Goal: Task Accomplishment & Management: Manage account settings

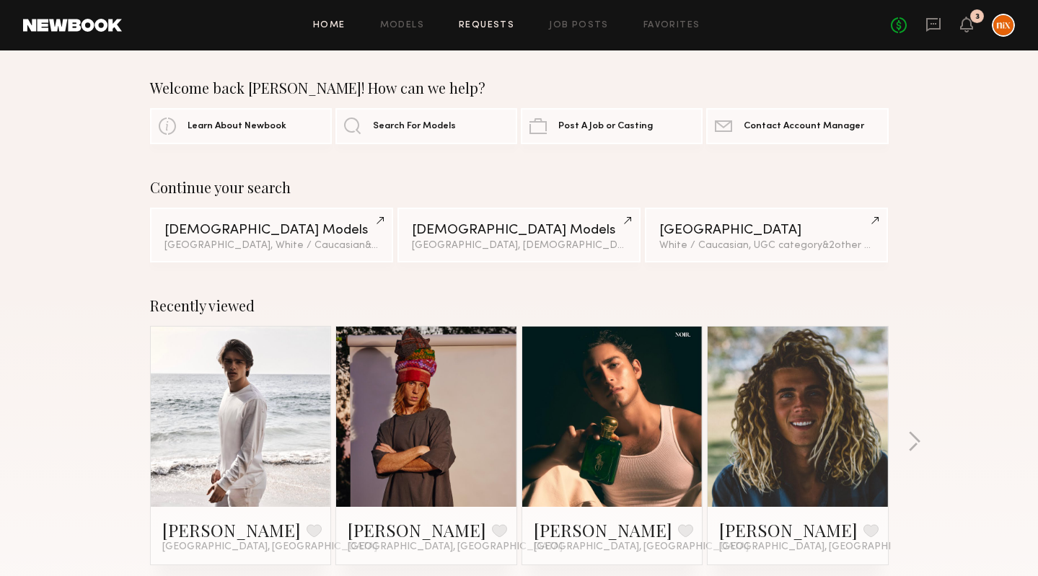
click at [495, 22] on link "Requests" at bounding box center [487, 25] width 56 height 9
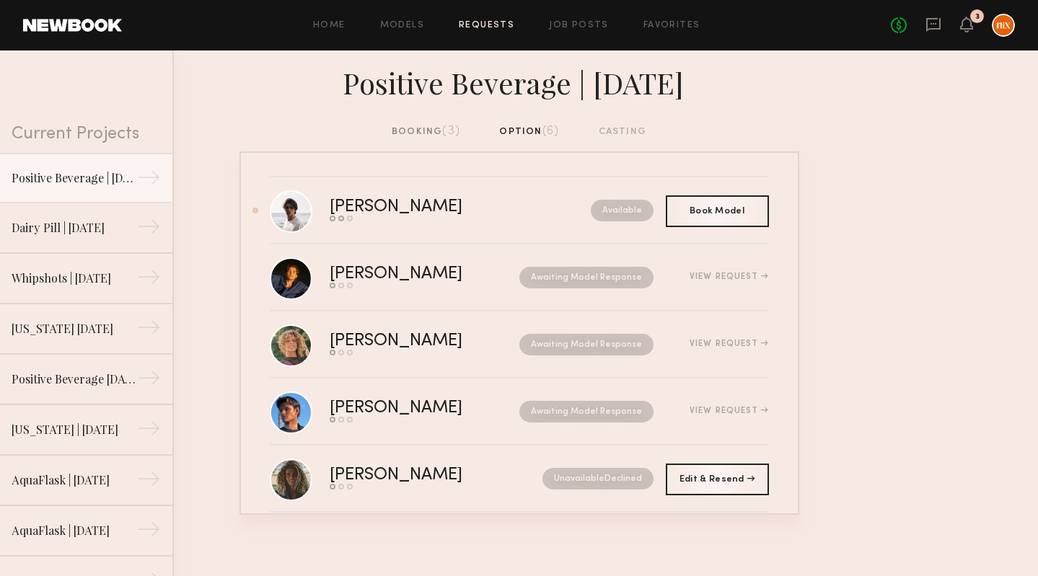
click at [426, 125] on div "booking (3)" at bounding box center [426, 132] width 69 height 16
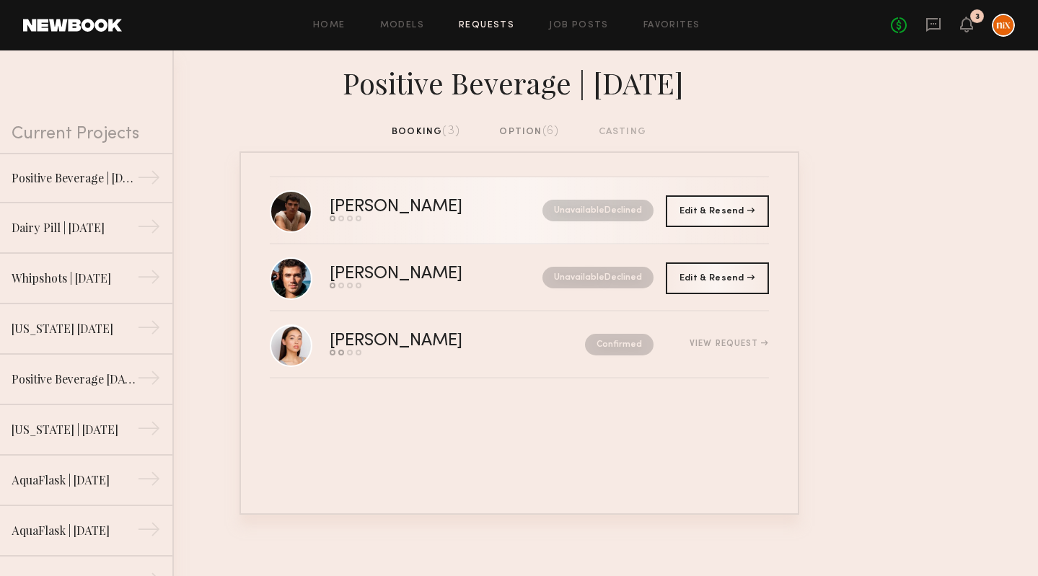
click at [428, 193] on link "Sterling R. Send request Model response Review hours worked Pay model Unavailab…" at bounding box center [519, 210] width 499 height 67
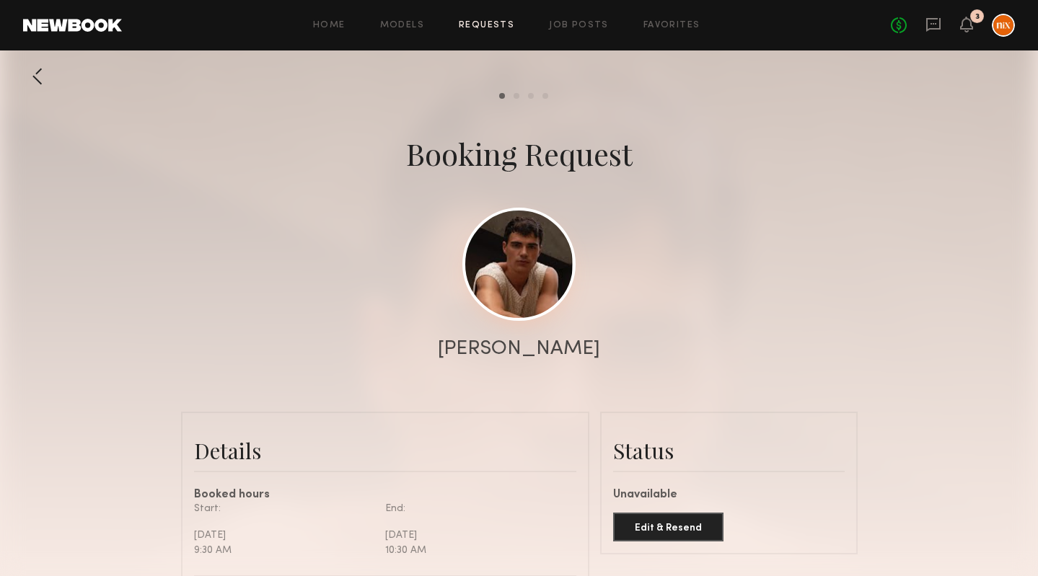
scroll to position [718, 0]
click at [514, 250] on link at bounding box center [518, 264] width 113 height 113
click at [686, 276] on div at bounding box center [519, 288] width 1038 height 577
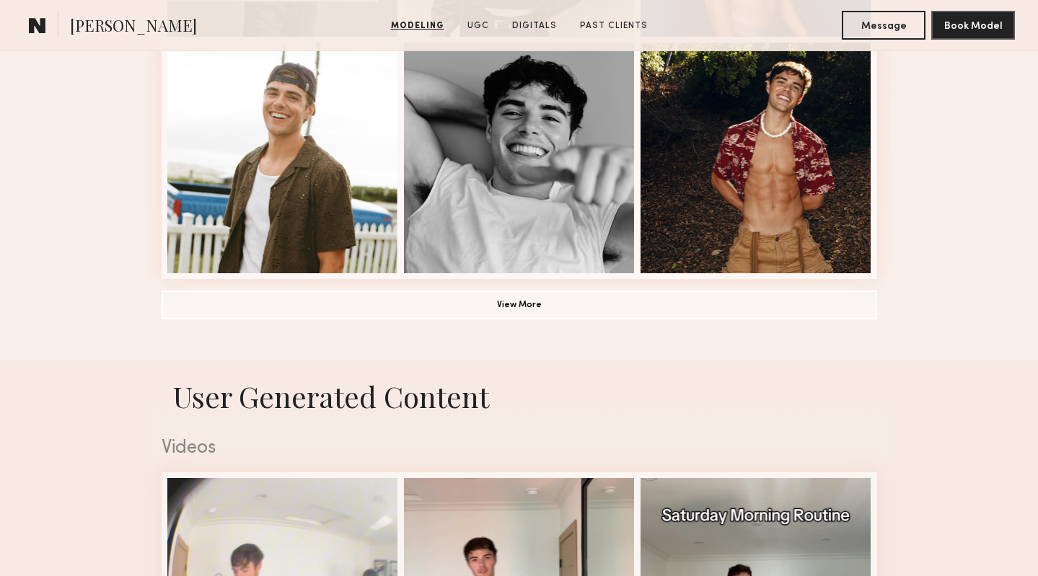
scroll to position [1095, 0]
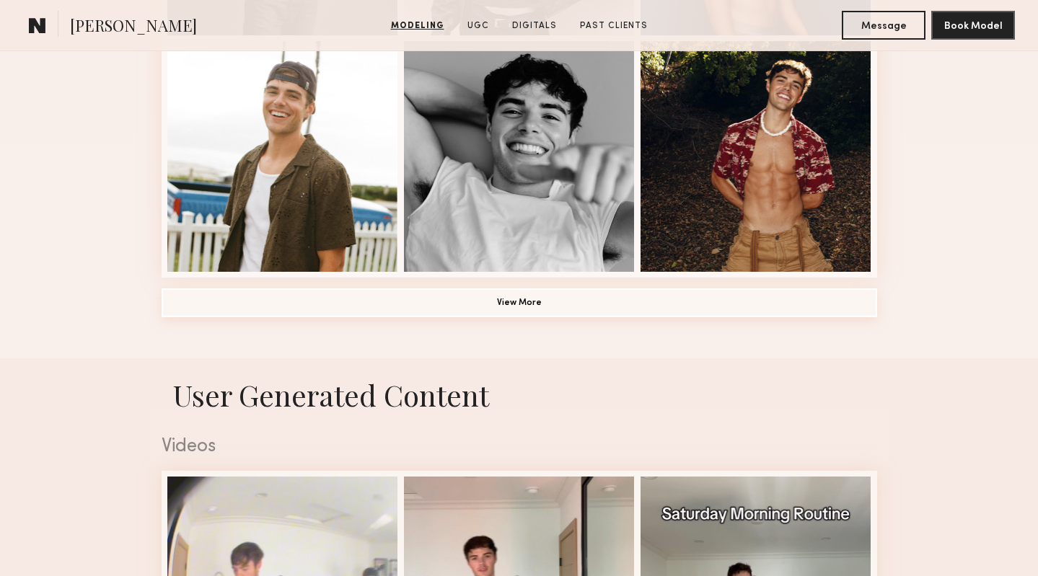
click at [457, 289] on button "View More" at bounding box center [519, 302] width 715 height 29
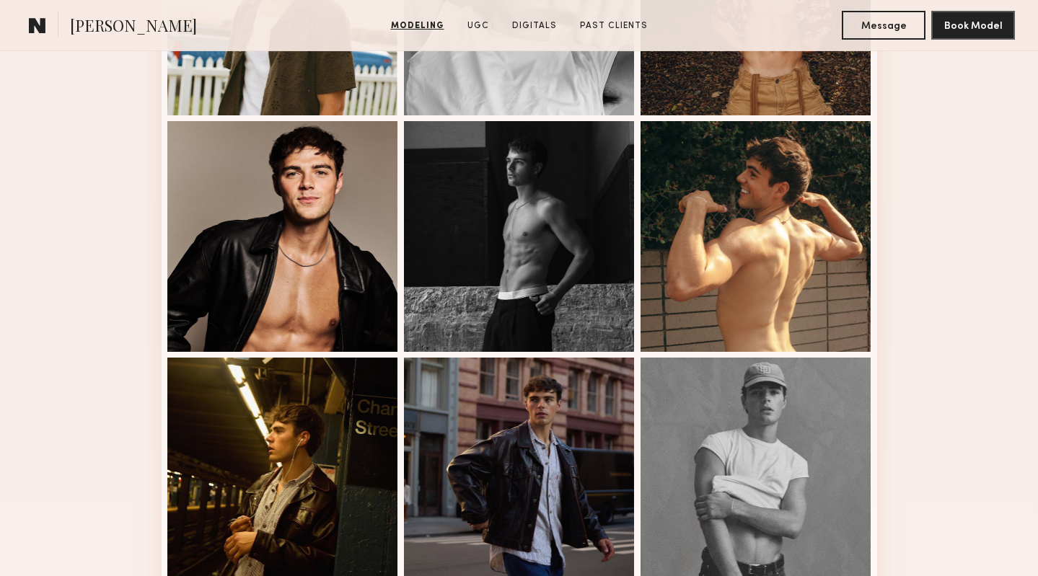
scroll to position [1256, 0]
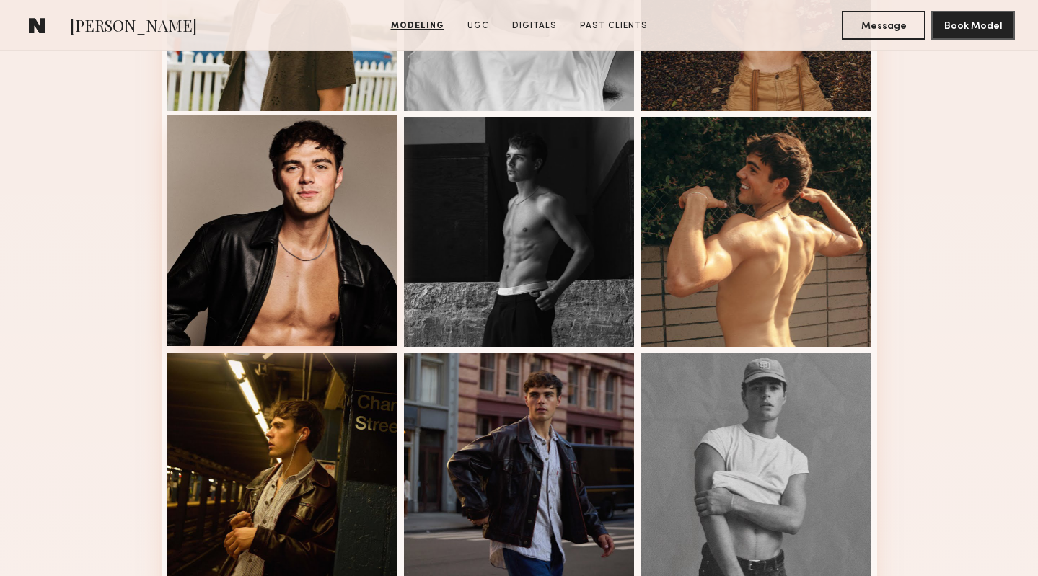
click at [303, 185] on div at bounding box center [282, 230] width 231 height 231
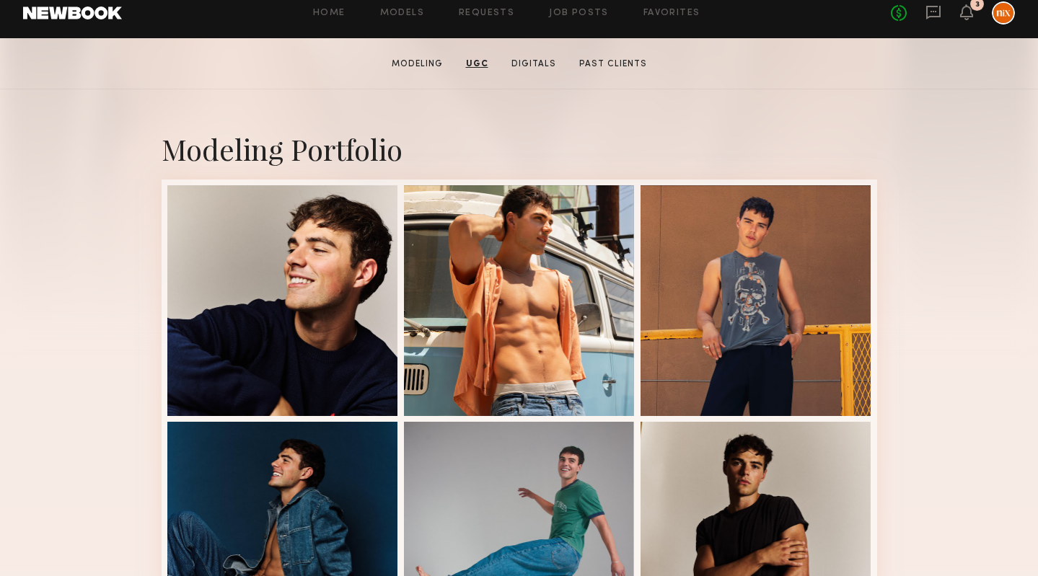
scroll to position [0, 0]
